Goal: Task Accomplishment & Management: Manage account settings

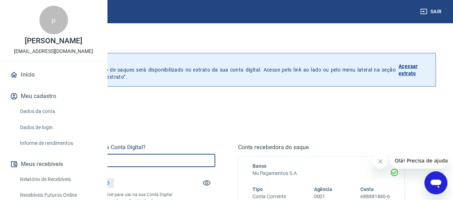
click at [189, 166] on input "R$ 0,00" at bounding box center [132, 160] width 167 height 13
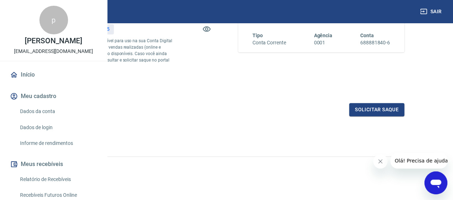
scroll to position [166, 0]
type input "R$ 473,55"
click at [388, 110] on button "Solicitar saque" at bounding box center [376, 109] width 55 height 13
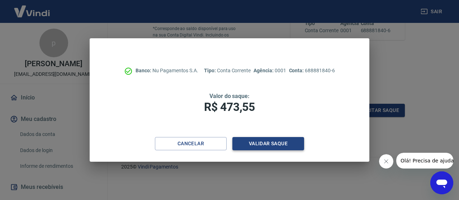
click at [284, 145] on button "Validar saque" at bounding box center [268, 143] width 72 height 13
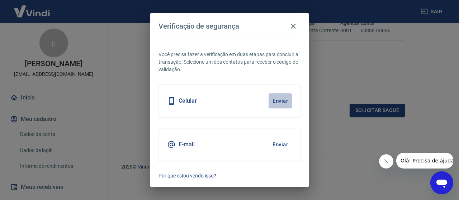
click at [278, 104] on button "Enviar" at bounding box center [279, 101] width 23 height 15
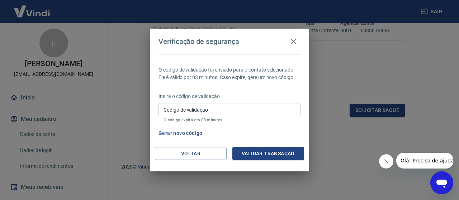
click at [211, 110] on input "Código de validação" at bounding box center [229, 109] width 142 height 13
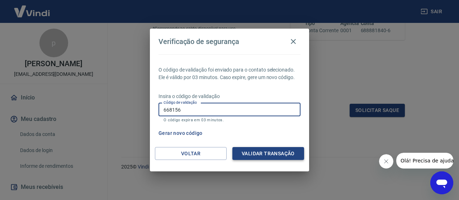
type input "668156"
click at [269, 154] on button "Validar transação" at bounding box center [268, 153] width 72 height 13
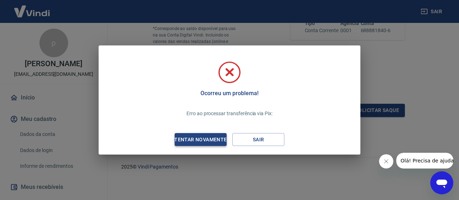
click at [206, 140] on div "Tentar novamente" at bounding box center [201, 139] width 70 height 9
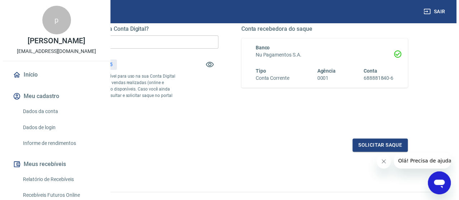
scroll to position [95, 0]
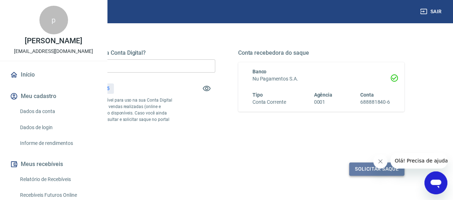
click at [387, 176] on button "Solicitar saque" at bounding box center [376, 169] width 55 height 13
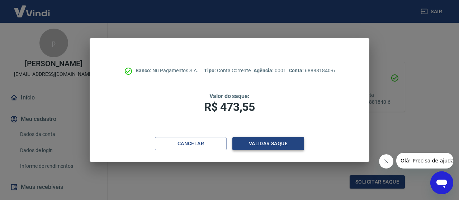
click at [269, 139] on button "Validar saque" at bounding box center [268, 143] width 72 height 13
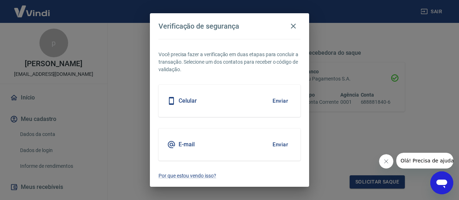
click at [280, 101] on button "Enviar" at bounding box center [279, 101] width 23 height 15
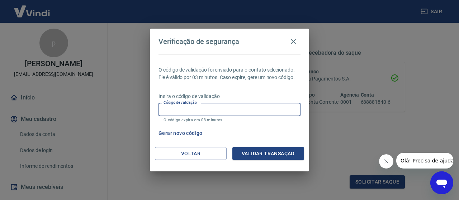
click at [188, 111] on input "Código de validação" at bounding box center [229, 109] width 142 height 13
click at [278, 158] on button "Validar transação" at bounding box center [268, 153] width 72 height 13
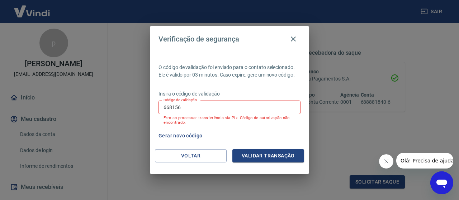
click at [168, 133] on button "Gerar novo código" at bounding box center [181, 135] width 50 height 13
click at [191, 109] on input "668156" at bounding box center [229, 107] width 142 height 13
type input "6"
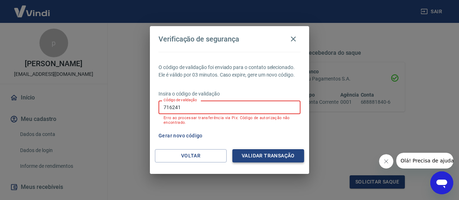
type input "716241"
click at [259, 157] on button "Validar transação" at bounding box center [268, 155] width 72 height 13
